Goal: Task Accomplishment & Management: Use online tool/utility

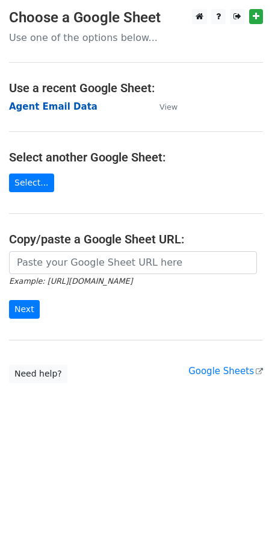
click at [66, 105] on strong "Agent Email Data" at bounding box center [53, 106] width 88 height 11
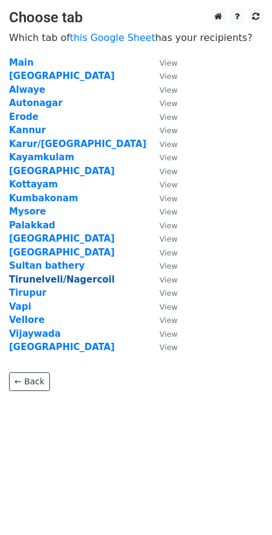
click at [34, 277] on strong "Tirunelveli/Nagercoil" at bounding box center [62, 279] width 106 height 11
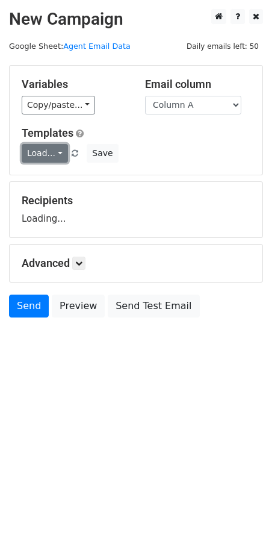
click at [35, 153] on link "Load..." at bounding box center [45, 153] width 46 height 19
click at [60, 190] on div "email month till date" at bounding box center [87, 181] width 131 height 30
click at [51, 152] on link "Load..." at bounding box center [45, 153] width 46 height 19
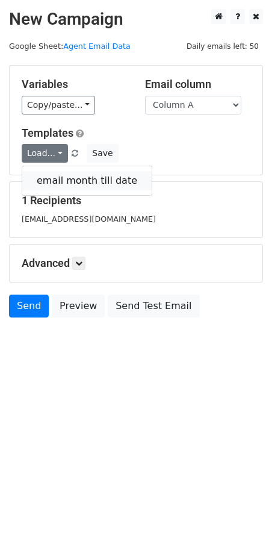
click at [60, 179] on link "email month till date" at bounding box center [86, 180] width 129 height 19
